Goal: Find specific page/section: Find specific page/section

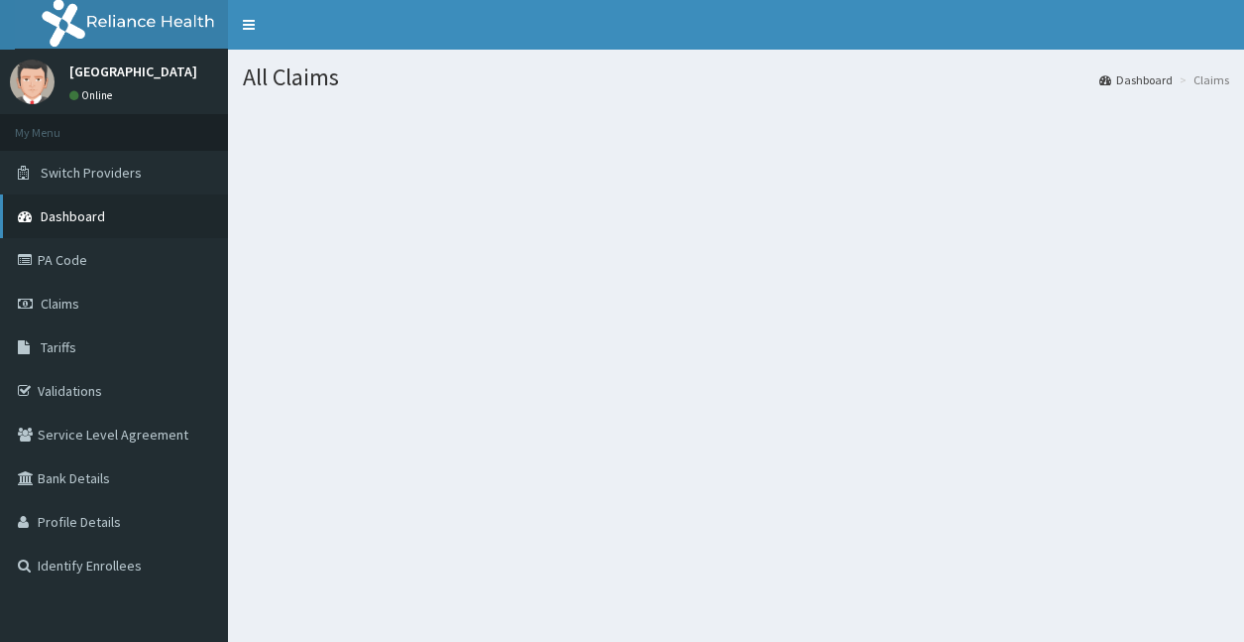
click at [99, 219] on span "Dashboard" at bounding box center [73, 216] width 64 height 18
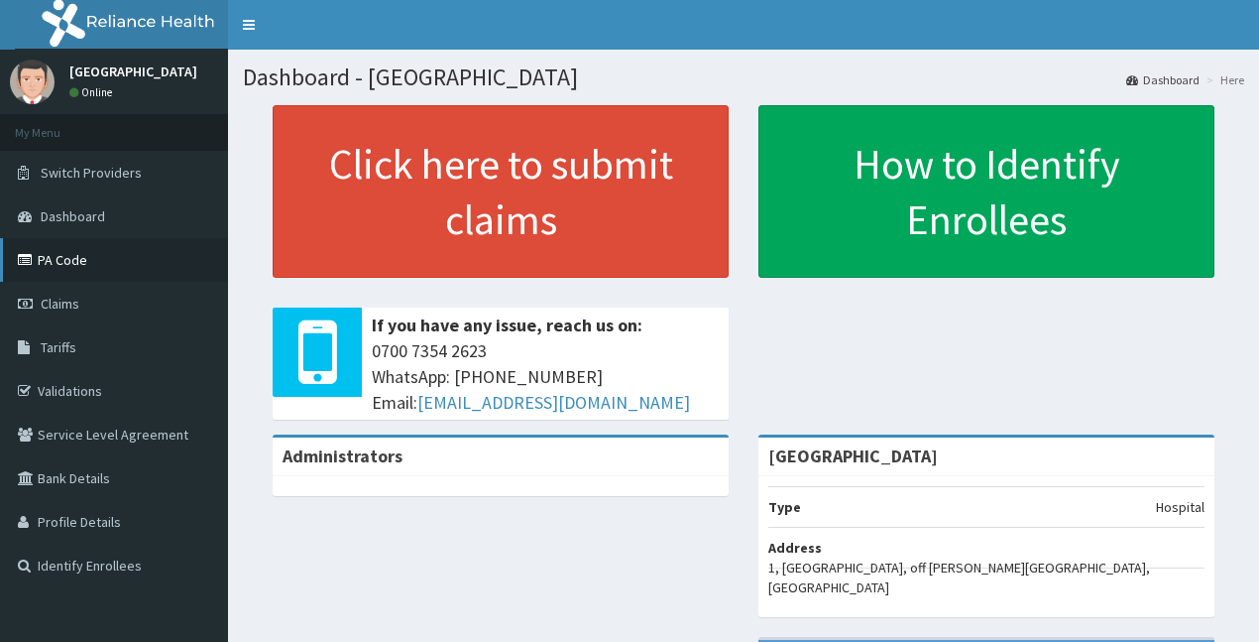
click at [133, 243] on link "PA Code" at bounding box center [114, 260] width 228 height 44
click at [94, 256] on link "PA Code" at bounding box center [114, 260] width 228 height 44
click at [59, 254] on link "PA Code" at bounding box center [114, 260] width 228 height 44
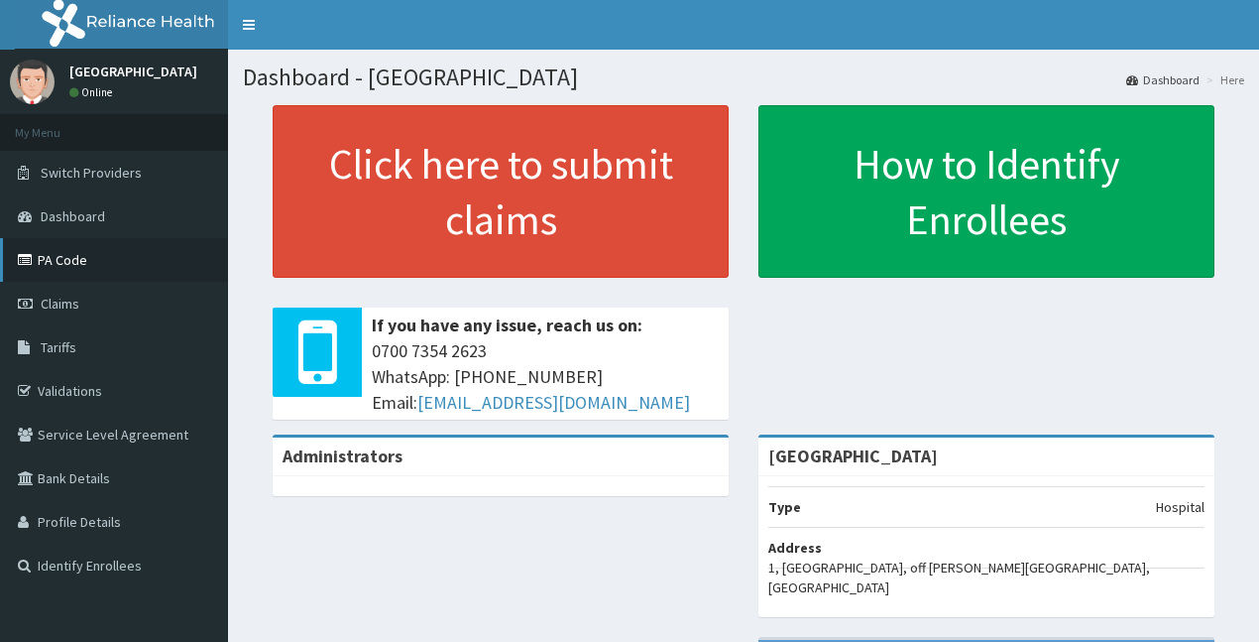
click at [59, 254] on link "PA Code" at bounding box center [114, 260] width 228 height 44
click at [61, 249] on link "PA Code" at bounding box center [114, 260] width 228 height 44
click at [74, 252] on link "PA Code" at bounding box center [114, 260] width 228 height 44
click at [85, 336] on link "Tariffs" at bounding box center [114, 347] width 228 height 44
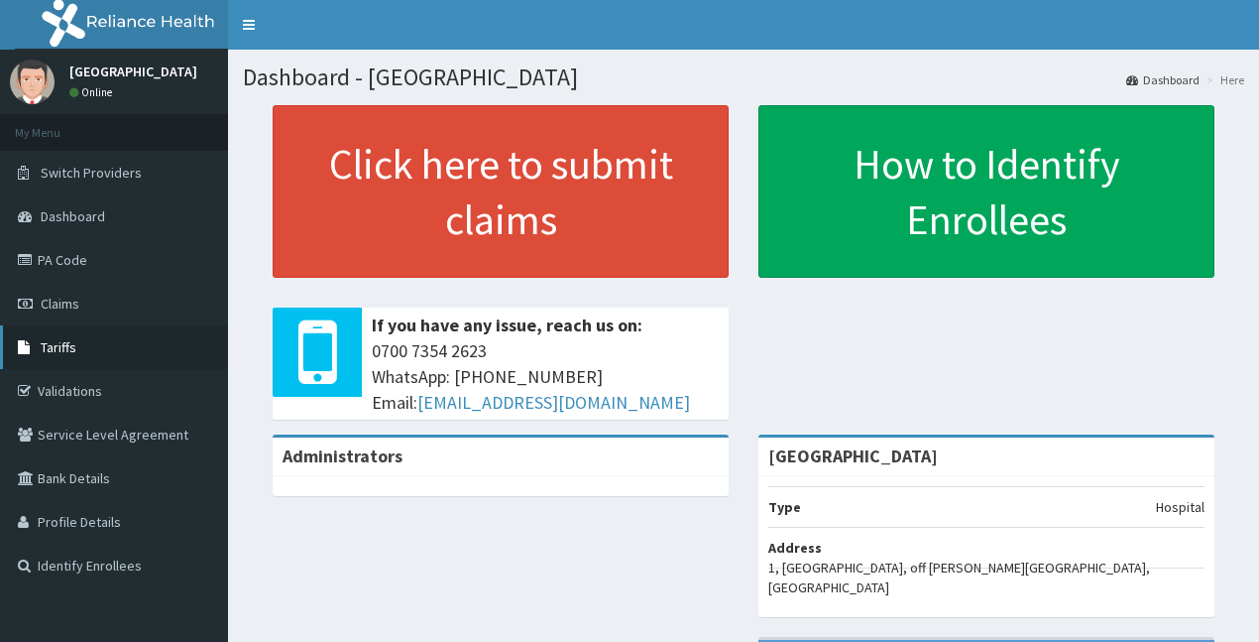
click at [72, 345] on span "Tariffs" at bounding box center [59, 347] width 36 height 18
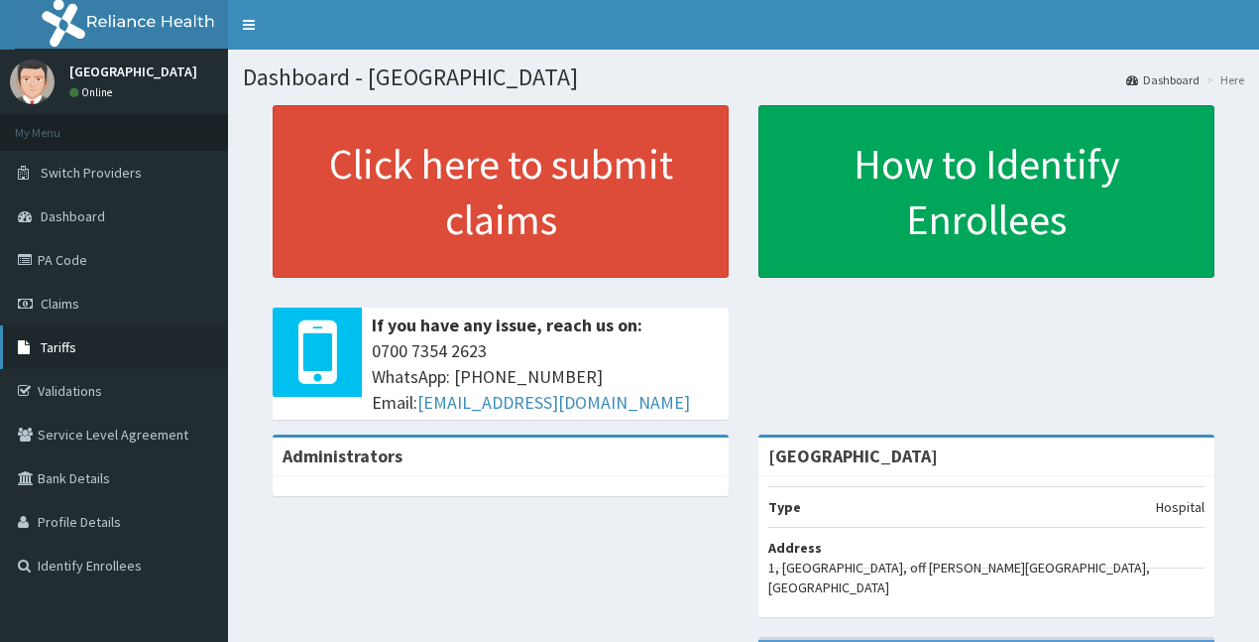
click at [72, 345] on span "Tariffs" at bounding box center [59, 347] width 36 height 18
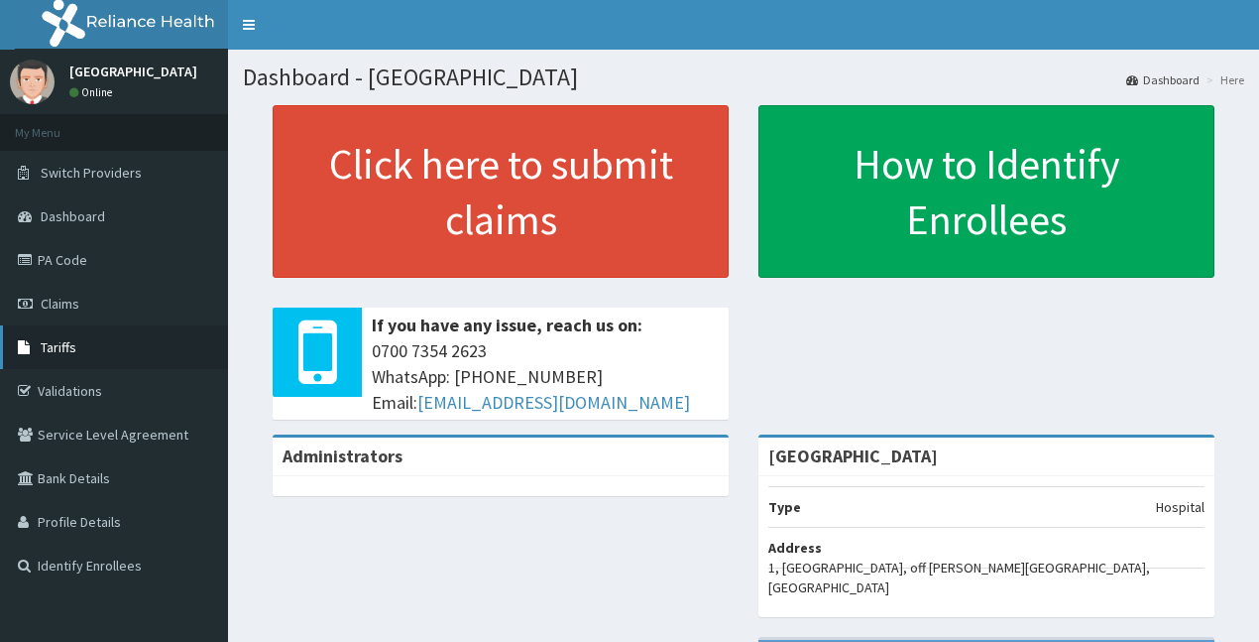
click at [72, 345] on span "Tariffs" at bounding box center [59, 347] width 36 height 18
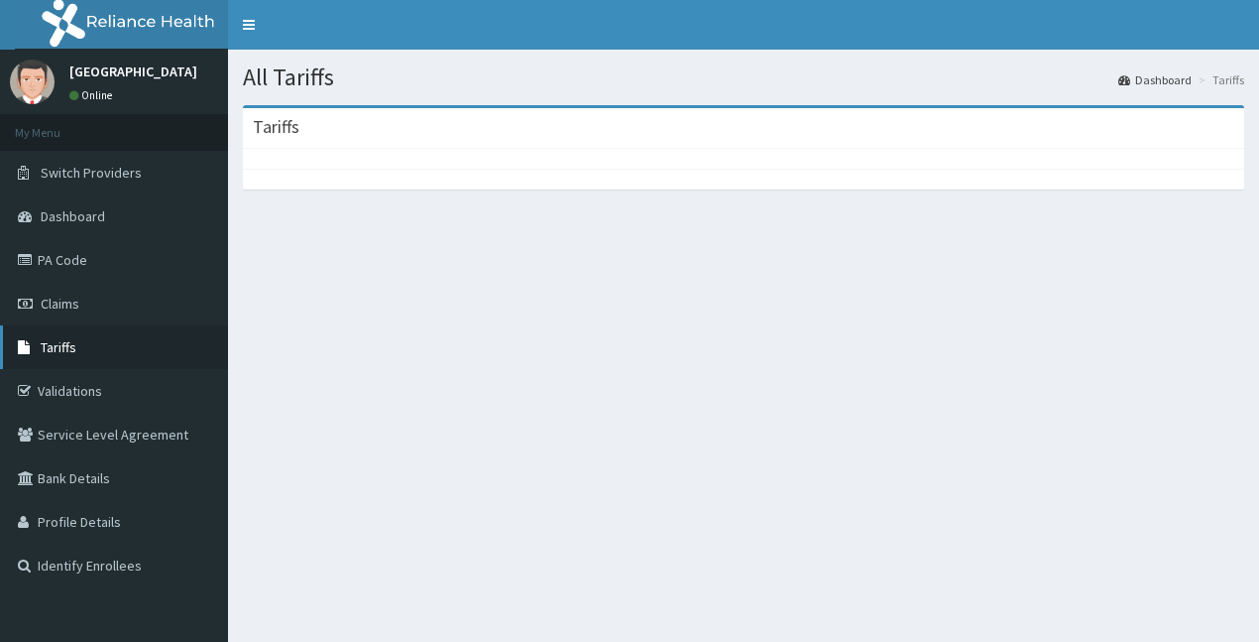
click at [81, 339] on link "Tariffs" at bounding box center [114, 347] width 228 height 44
click at [83, 265] on link "PA Code" at bounding box center [114, 260] width 228 height 44
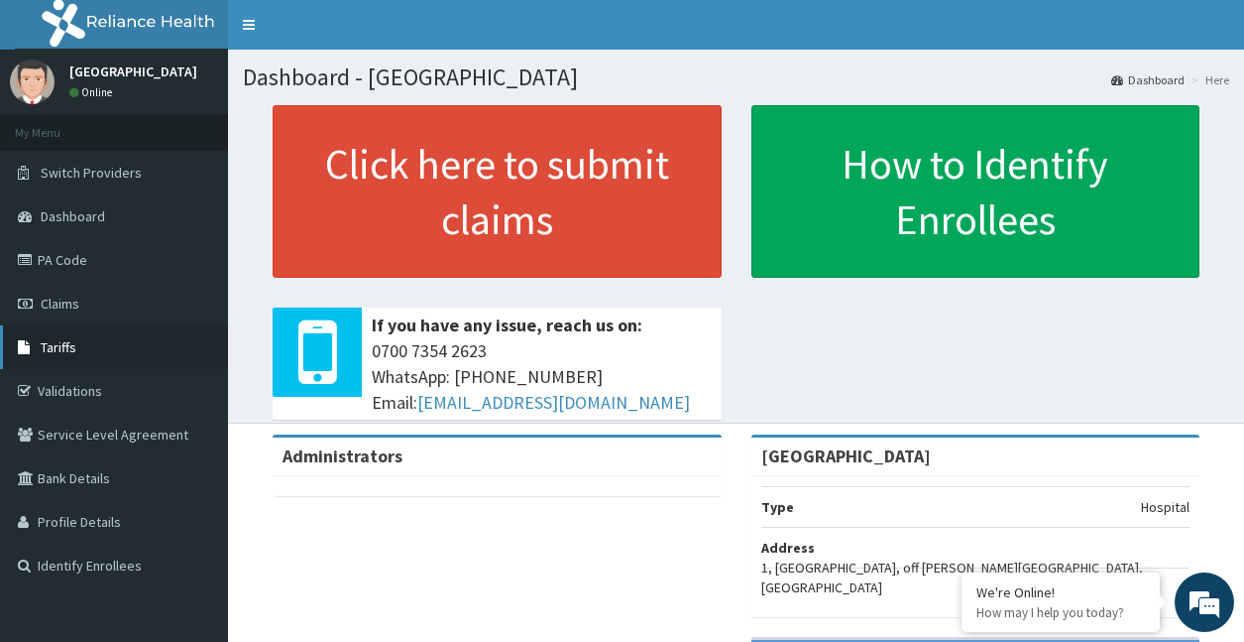
click at [62, 350] on span "Tariffs" at bounding box center [59, 347] width 36 height 18
